Goal: Task Accomplishment & Management: Manage account settings

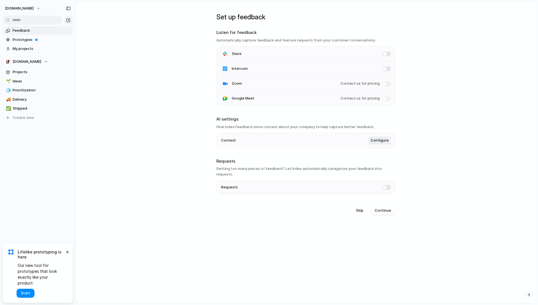
click at [131, 49] on main "Set up feedback Listen for feedback Automatically capture feedback and feature …" at bounding box center [306, 152] width 461 height 301
click at [36, 6] on button "[DOMAIN_NAME]" at bounding box center [23, 8] width 41 height 9
click at [33, 19] on li "Settings" at bounding box center [27, 21] width 47 height 9
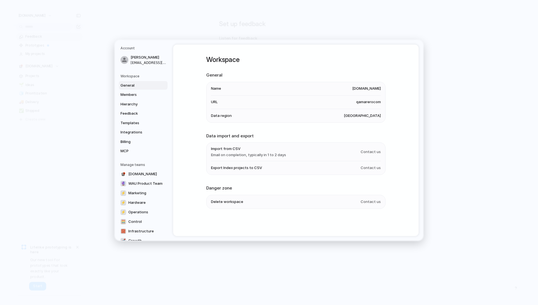
click at [269, 208] on li "Delete workspace Contact us" at bounding box center [296, 201] width 170 height 13
click at [269, 203] on span "Contact us" at bounding box center [371, 202] width 20 height 6
click at [269, 201] on span "Contact us" at bounding box center [371, 202] width 20 height 6
click at [269, 152] on span "Contact us" at bounding box center [371, 152] width 20 height 6
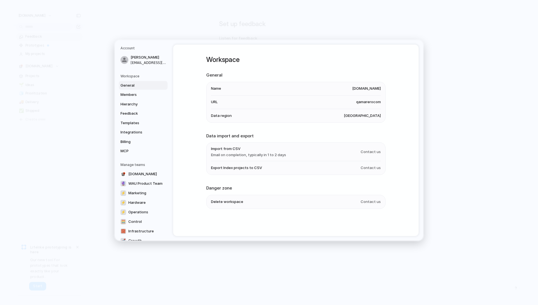
click at [269, 164] on li "Export Index projects to CSV Contact us" at bounding box center [296, 167] width 170 height 13
click at [269, 115] on span "[GEOGRAPHIC_DATA]" at bounding box center [362, 116] width 37 height 6
click at [269, 116] on span "[GEOGRAPHIC_DATA]" at bounding box center [362, 116] width 37 height 6
click at [269, 88] on span "[DOMAIN_NAME]" at bounding box center [366, 89] width 29 height 6
click at [269, 92] on li "Name [DOMAIN_NAME]" at bounding box center [296, 88] width 170 height 13
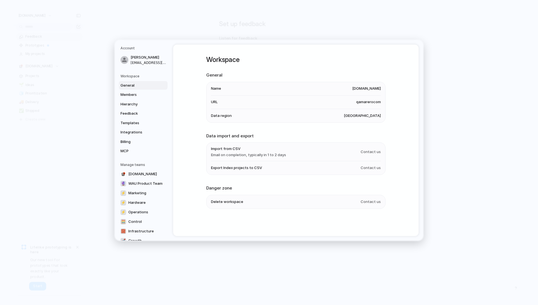
click at [269, 101] on span "qamarerocom" at bounding box center [368, 102] width 25 height 6
click at [269, 118] on li "Data region [GEOGRAPHIC_DATA]" at bounding box center [296, 115] width 170 height 13
click at [138, 94] on span "Members" at bounding box center [138, 95] width 36 height 6
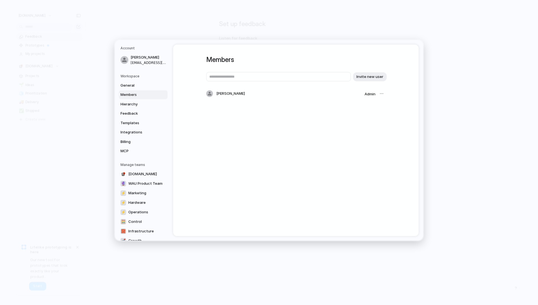
click at [269, 94] on span "Admin" at bounding box center [369, 94] width 11 height 4
click at [269, 94] on div at bounding box center [382, 94] width 8 height 8
click at [269, 93] on div at bounding box center [382, 94] width 8 height 8
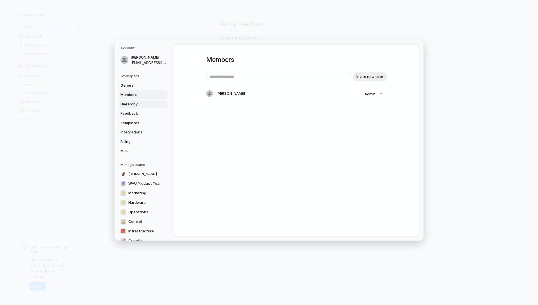
click at [132, 104] on span "Hierarchy" at bounding box center [138, 104] width 36 height 6
type input "****"
type input "*******"
type input "**********"
type input "******"
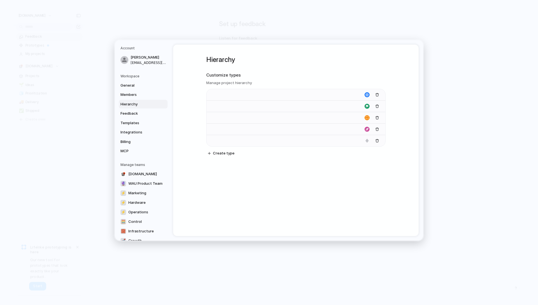
type input "*******"
click at [134, 112] on span "Feedback" at bounding box center [138, 114] width 36 height 6
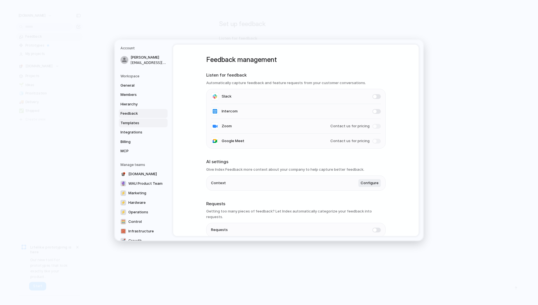
click at [137, 124] on span "Templates" at bounding box center [138, 123] width 36 height 6
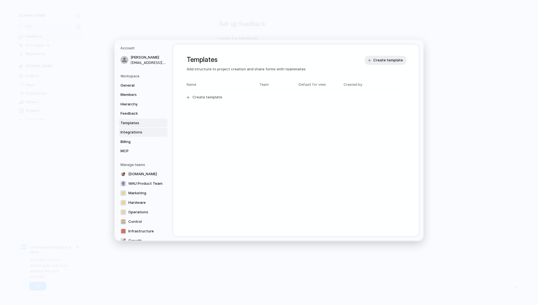
click at [136, 130] on span "Integrations" at bounding box center [138, 132] width 36 height 6
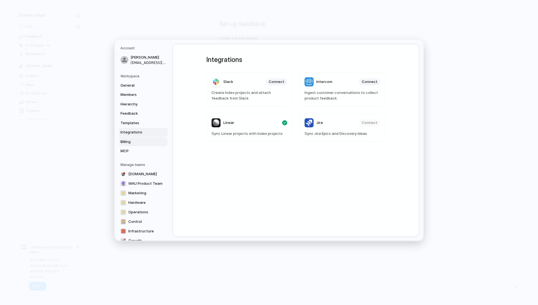
click at [133, 142] on span "Billing" at bounding box center [138, 142] width 36 height 6
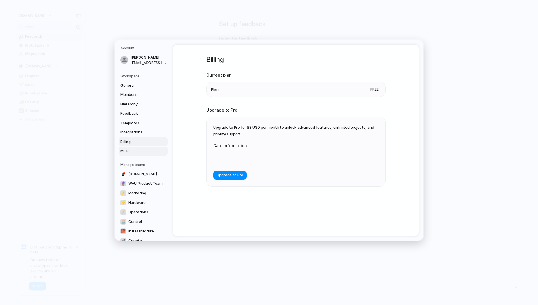
click at [135, 154] on link "MCP" at bounding box center [143, 151] width 49 height 9
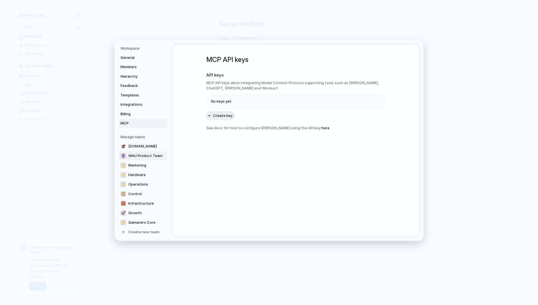
scroll to position [29, 0]
click at [142, 146] on span "[DOMAIN_NAME]" at bounding box center [142, 145] width 29 height 6
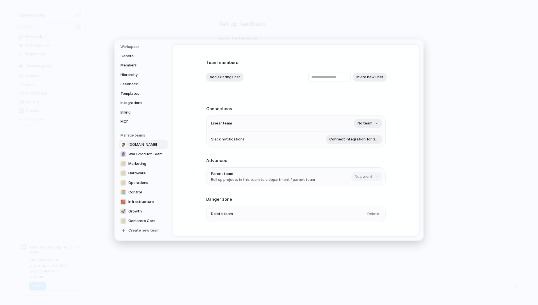
scroll to position [34, 0]
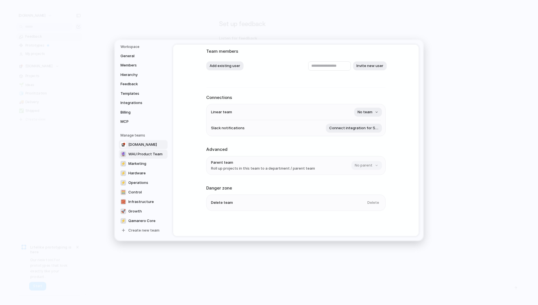
click at [141, 157] on link "🔮 WAU Product Team" at bounding box center [143, 153] width 49 height 9
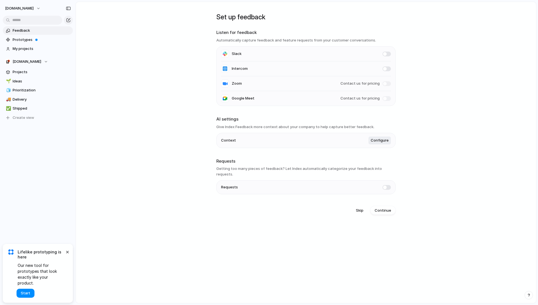
click at [269, 185] on span at bounding box center [386, 187] width 8 height 5
click at [269, 56] on li "Slack" at bounding box center [306, 54] width 170 height 15
click at [269, 55] on span at bounding box center [386, 54] width 8 height 5
